Goal: Task Accomplishment & Management: Manage account settings

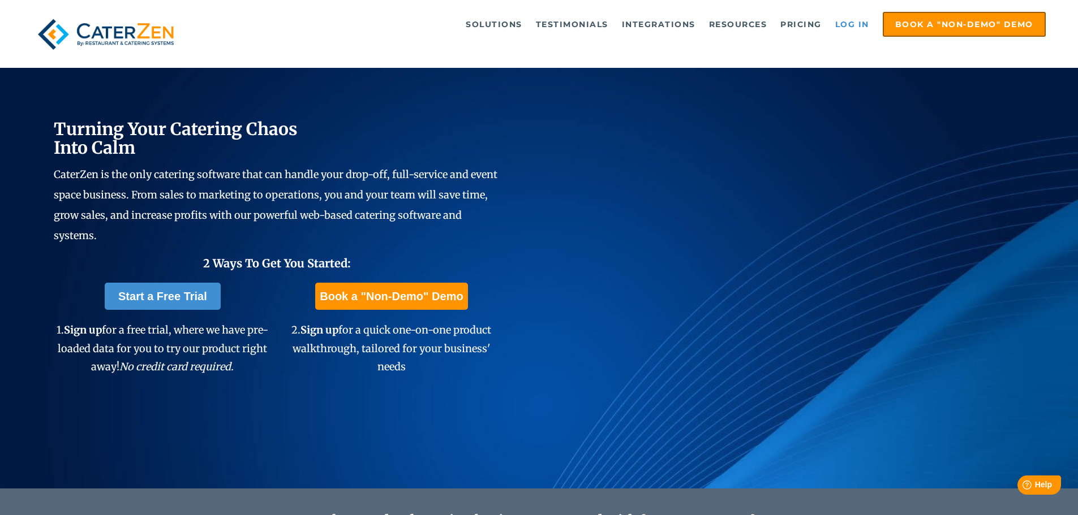
click at [850, 23] on link "Log in" at bounding box center [851, 24] width 45 height 23
click at [851, 21] on link "Log in" at bounding box center [851, 24] width 45 height 23
click at [847, 24] on link "Log in" at bounding box center [851, 24] width 45 height 23
click at [847, 25] on link "Log in" at bounding box center [851, 24] width 45 height 23
